Goal: Navigation & Orientation: Go to known website

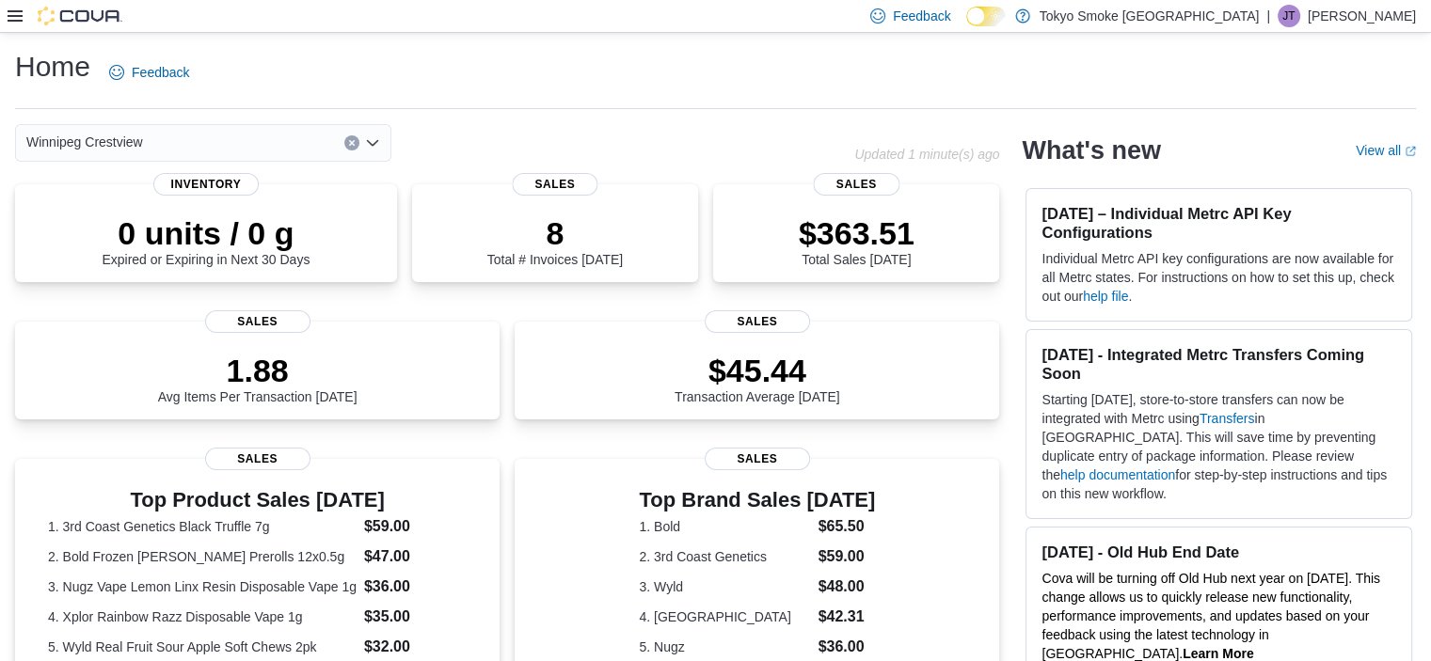
click at [1370, 28] on div "Feedback Dark Mode Tokyo Smoke Canada | JT Jade Thiessen" at bounding box center [1139, 16] width 553 height 38
click at [1338, 8] on p "Jade Thiessen" at bounding box center [1362, 16] width 108 height 23
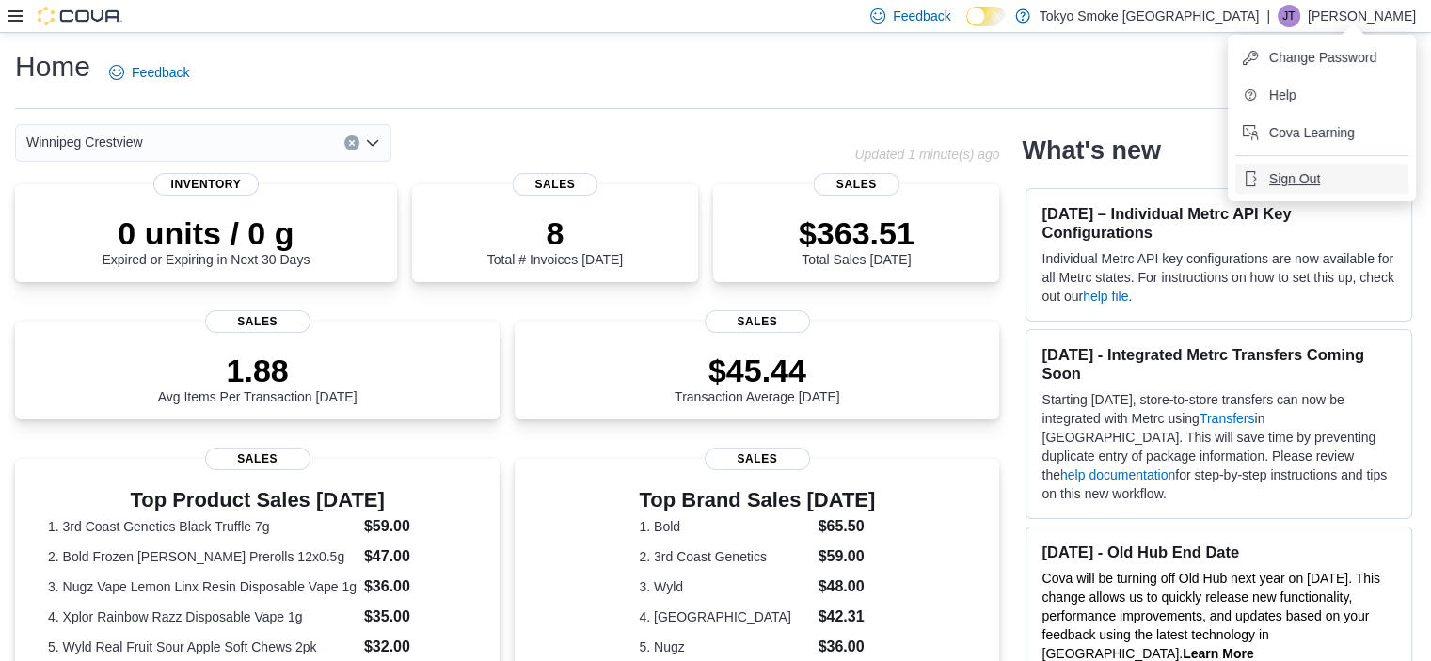
click at [1280, 176] on span "Sign Out" at bounding box center [1294, 178] width 51 height 19
